Goal: Task Accomplishment & Management: Use online tool/utility

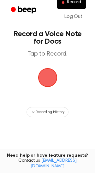
click at [43, 76] on span "button" at bounding box center [48, 78] width 18 height 18
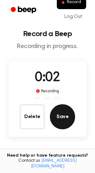
click at [62, 119] on button "Save" at bounding box center [62, 116] width 25 height 25
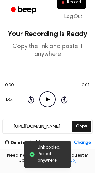
scroll to position [57, 0]
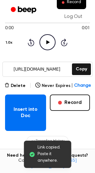
click at [49, 41] on icon "Play Audio" at bounding box center [47, 42] width 16 height 16
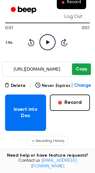
click at [82, 64] on button "Copy" at bounding box center [81, 70] width 19 height 12
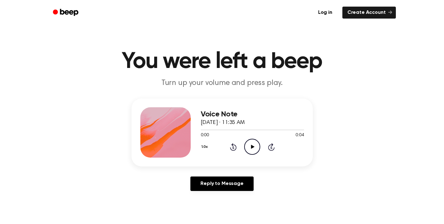
click at [247, 146] on icon "Play Audio" at bounding box center [252, 147] width 16 height 16
click at [252, 144] on icon "Play Audio" at bounding box center [252, 147] width 16 height 16
click at [254, 143] on icon "Play Audio" at bounding box center [252, 147] width 16 height 16
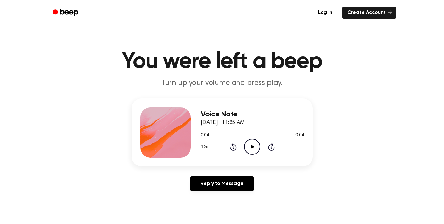
click at [256, 142] on icon "Play Audio" at bounding box center [252, 147] width 16 height 16
click at [251, 141] on icon "Play Audio" at bounding box center [252, 147] width 16 height 16
click at [253, 144] on icon "Play Audio" at bounding box center [252, 147] width 16 height 16
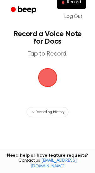
click at [42, 83] on span "button" at bounding box center [47, 77] width 23 height 23
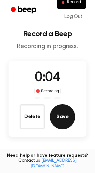
click at [67, 121] on button "Save" at bounding box center [62, 116] width 25 height 25
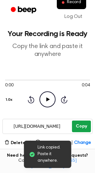
click at [85, 122] on button "Copy" at bounding box center [81, 127] width 19 height 12
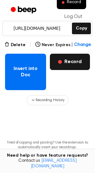
click at [70, 62] on button "Record" at bounding box center [70, 62] width 40 height 16
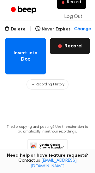
scroll to position [32, 0]
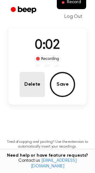
click at [36, 87] on button "Delete" at bounding box center [32, 84] width 25 height 25
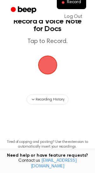
click at [40, 65] on span "button" at bounding box center [47, 65] width 29 height 29
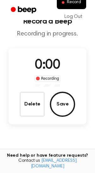
scroll to position [32, 0]
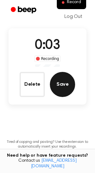
click at [55, 87] on button "Save" at bounding box center [62, 84] width 25 height 25
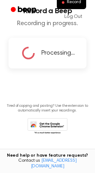
scroll to position [0, 0]
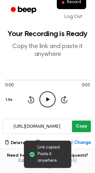
click at [79, 130] on button "Copy" at bounding box center [81, 127] width 19 height 12
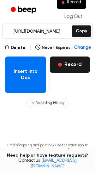
click at [71, 64] on button "Record" at bounding box center [70, 65] width 40 height 16
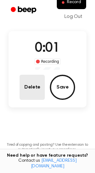
click at [37, 93] on button "Delete" at bounding box center [32, 87] width 25 height 25
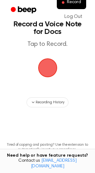
click at [42, 57] on span "button" at bounding box center [47, 67] width 35 height 35
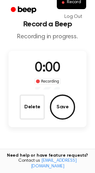
scroll to position [30, 0]
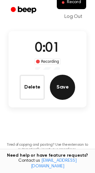
click at [63, 89] on button "Save" at bounding box center [62, 87] width 25 height 25
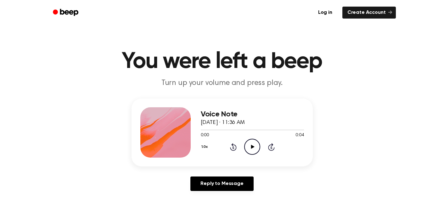
click at [250, 143] on icon "Play Audio" at bounding box center [252, 147] width 16 height 16
click at [250, 143] on icon "Pause Audio" at bounding box center [252, 147] width 16 height 16
click at [250, 148] on icon "Play Audio" at bounding box center [252, 147] width 16 height 16
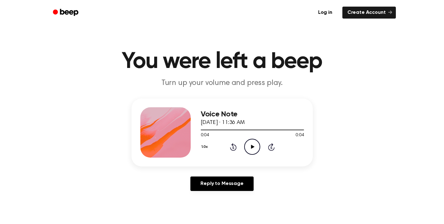
click at [250, 149] on icon "Play Audio" at bounding box center [252, 147] width 16 height 16
click at [250, 149] on icon "Pause Audio" at bounding box center [252, 147] width 16 height 16
click at [250, 149] on icon "Play Audio" at bounding box center [252, 147] width 16 height 16
click at [257, 149] on icon "Play Audio" at bounding box center [252, 147] width 16 height 16
